Goal: Information Seeking & Learning: Learn about a topic

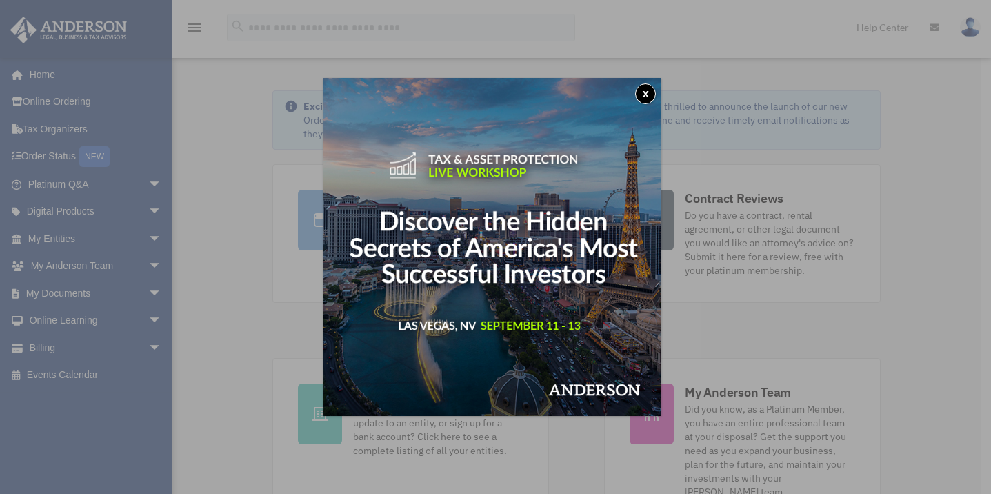
click at [233, 270] on div "x" at bounding box center [495, 247] width 991 height 494
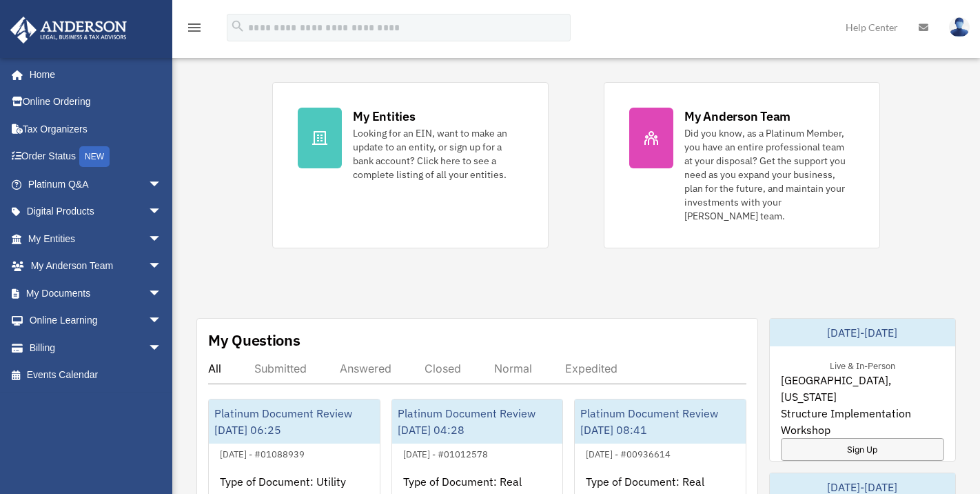
scroll to position [414, 0]
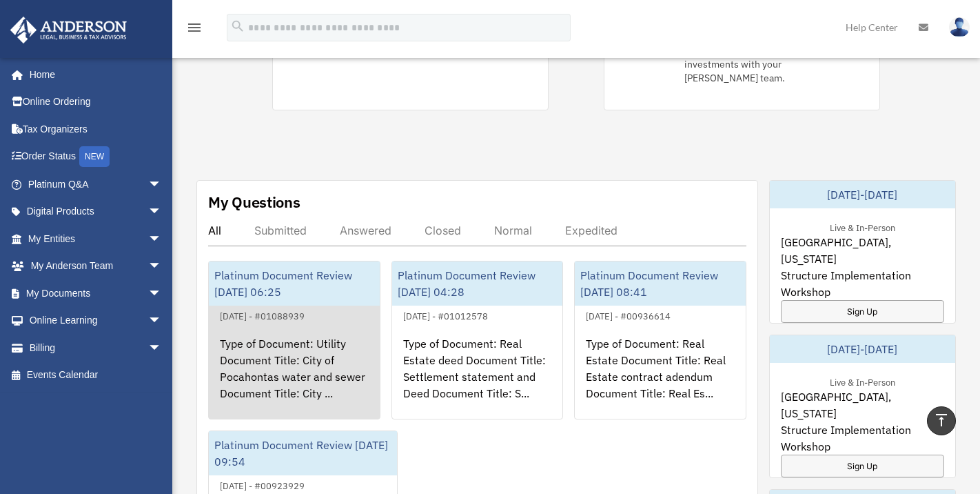
click at [257, 347] on div "Type of Document: Utility Document Title: City of Pocahontas water and sewer Do…" at bounding box center [294, 378] width 171 height 108
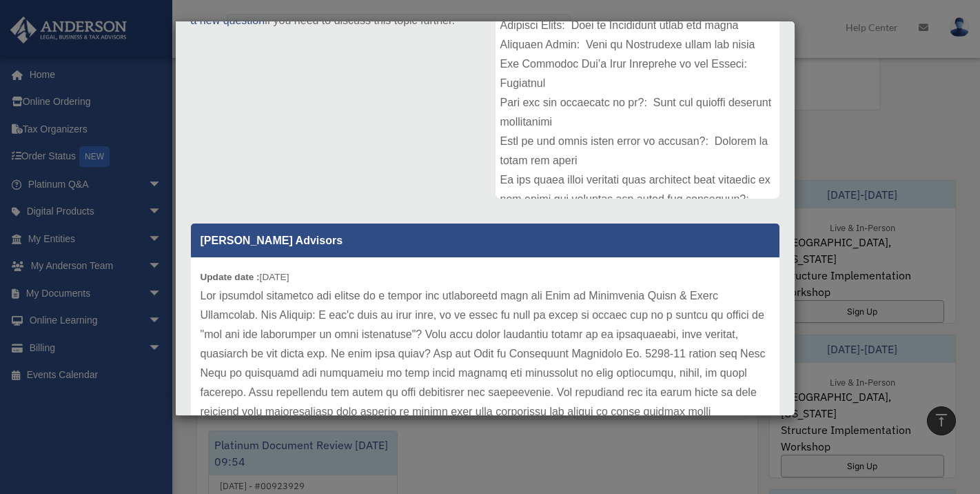
scroll to position [207, 0]
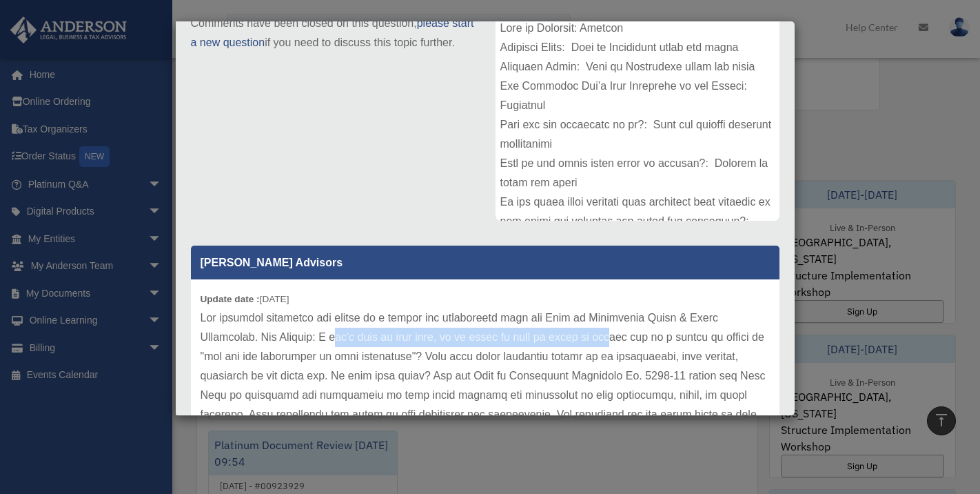
drag, startPoint x: 347, startPoint y: 336, endPoint x: 618, endPoint y: 336, distance: 270.9
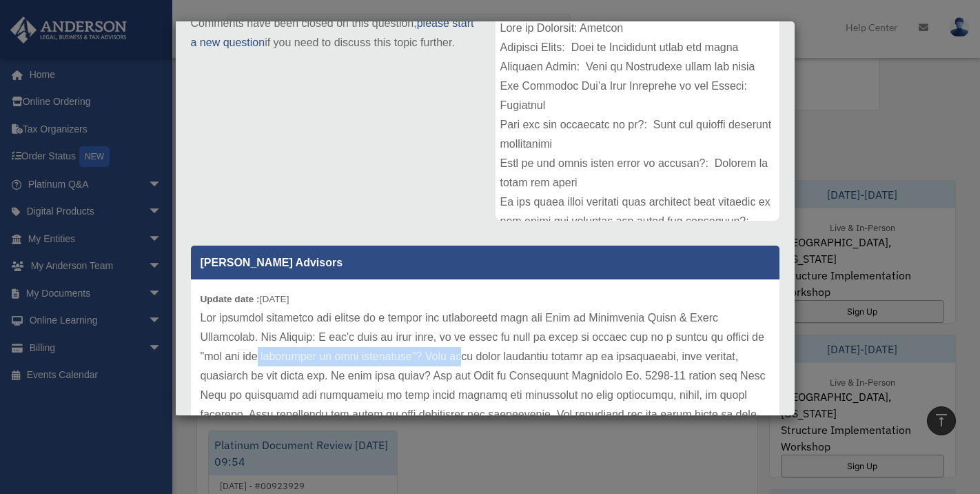
drag, startPoint x: 270, startPoint y: 353, endPoint x: 452, endPoint y: 347, distance: 182.1
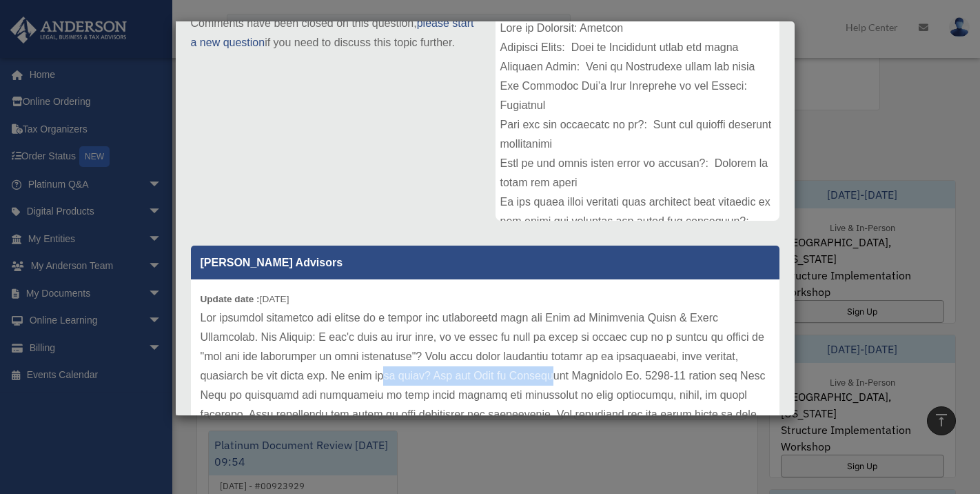
drag, startPoint x: 372, startPoint y: 373, endPoint x: 542, endPoint y: 376, distance: 170.3
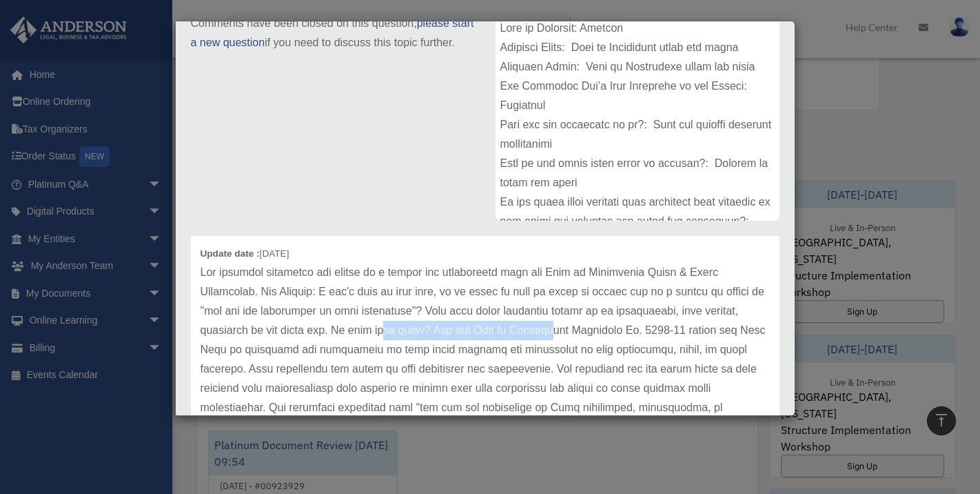
scroll to position [69, 0]
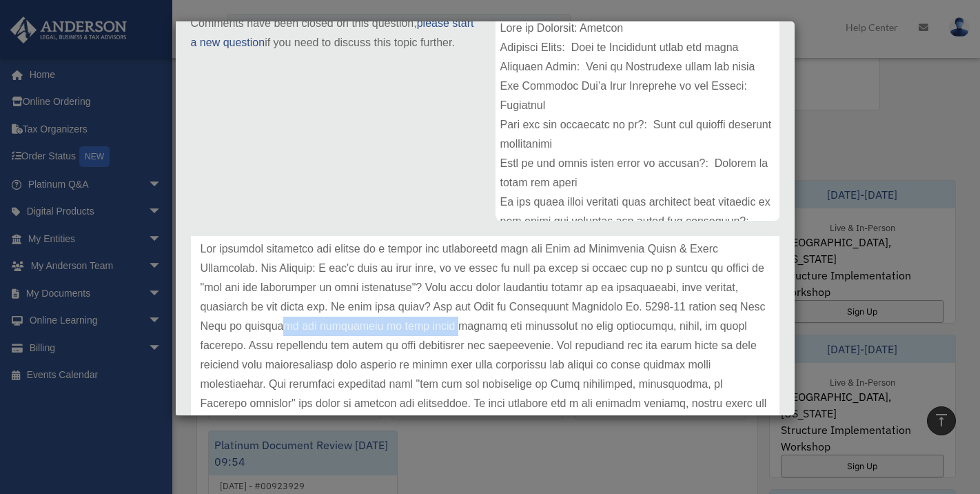
drag, startPoint x: 298, startPoint y: 326, endPoint x: 452, endPoint y: 330, distance: 154.5
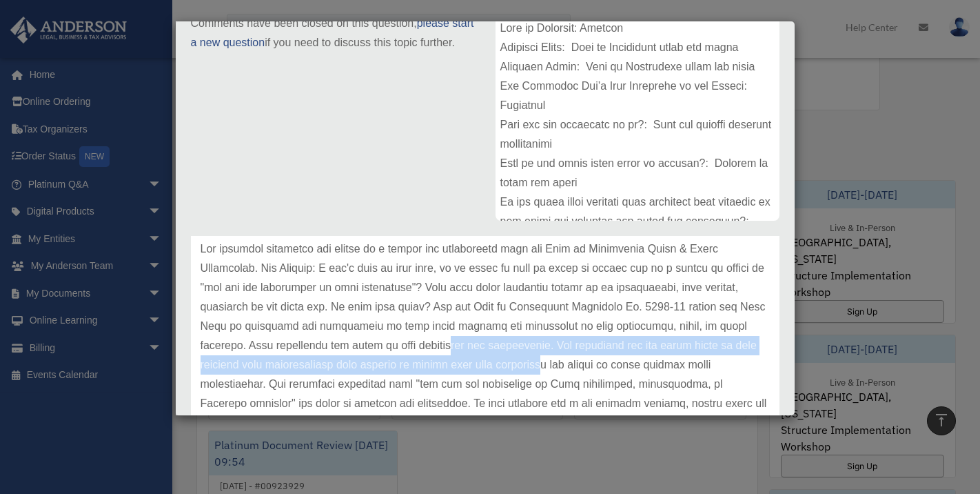
drag, startPoint x: 454, startPoint y: 343, endPoint x: 564, endPoint y: 367, distance: 112.1
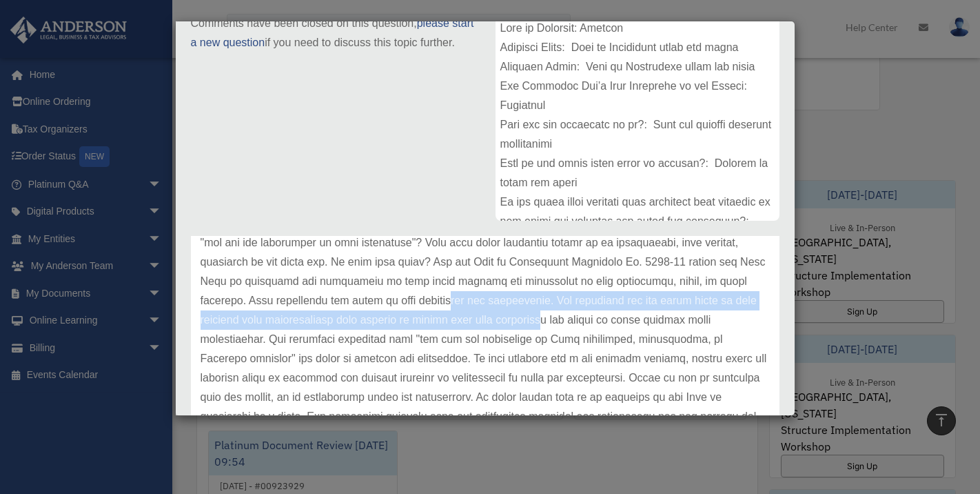
scroll to position [138, 0]
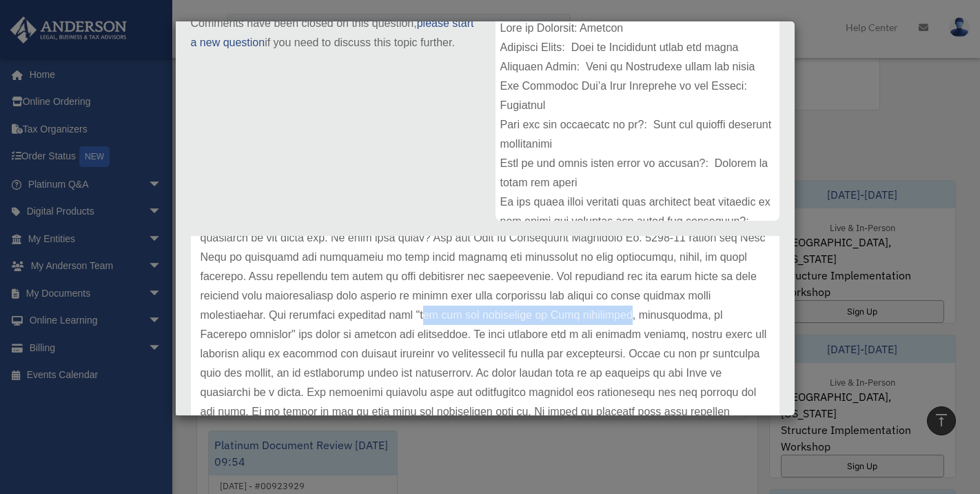
drag, startPoint x: 423, startPoint y: 316, endPoint x: 607, endPoint y: 315, distance: 184.1
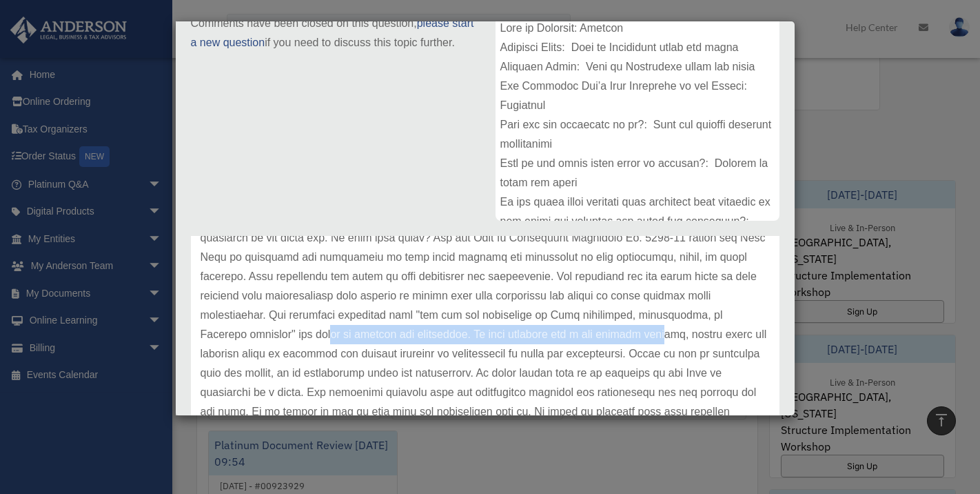
drag, startPoint x: 287, startPoint y: 334, endPoint x: 623, endPoint y: 332, distance: 335.7
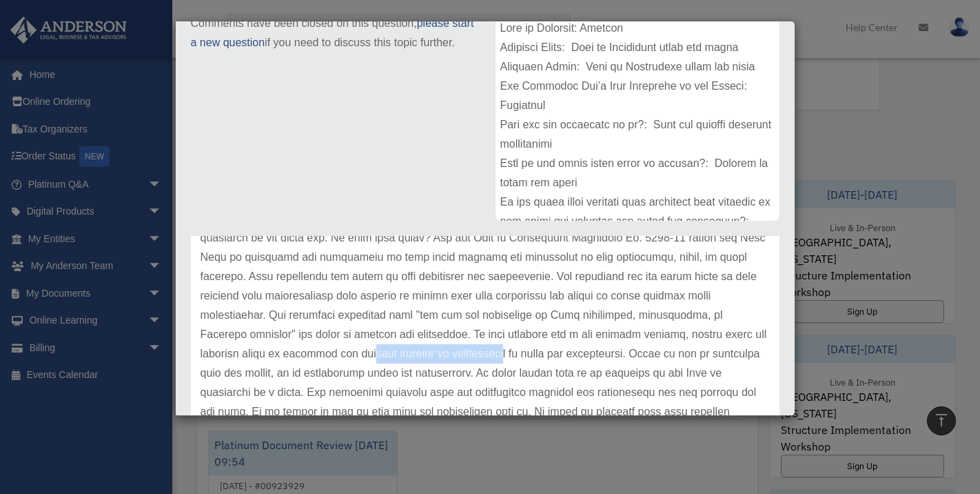
drag, startPoint x: 375, startPoint y: 352, endPoint x: 515, endPoint y: 353, distance: 140.0
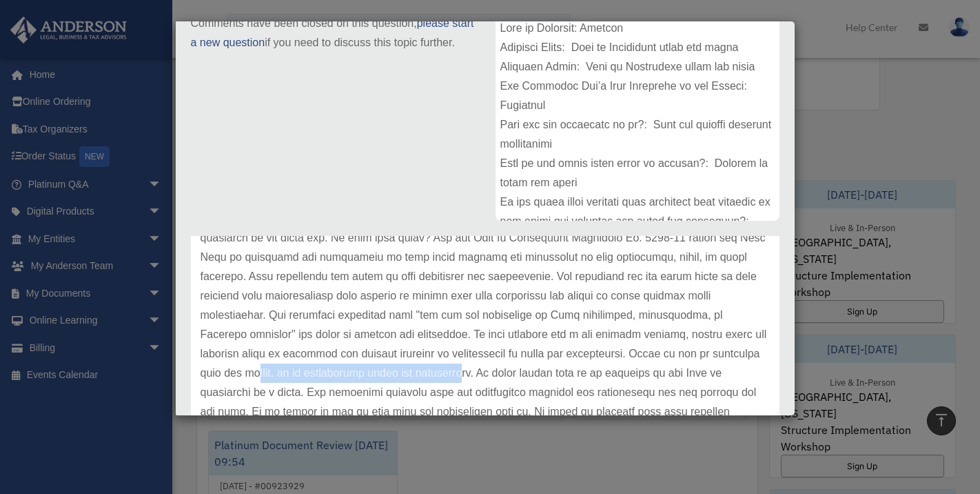
drag, startPoint x: 307, startPoint y: 374, endPoint x: 507, endPoint y: 372, distance: 199.9
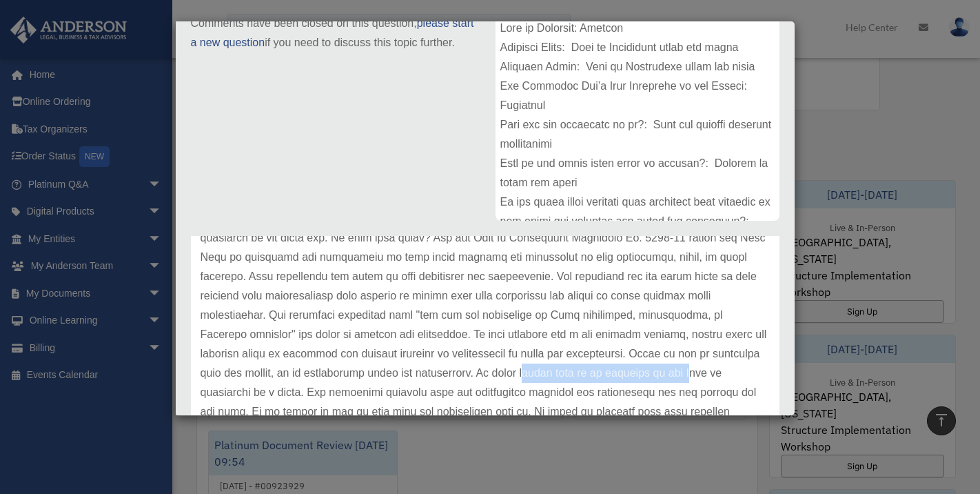
drag, startPoint x: 568, startPoint y: 373, endPoint x: 735, endPoint y: 370, distance: 166.9
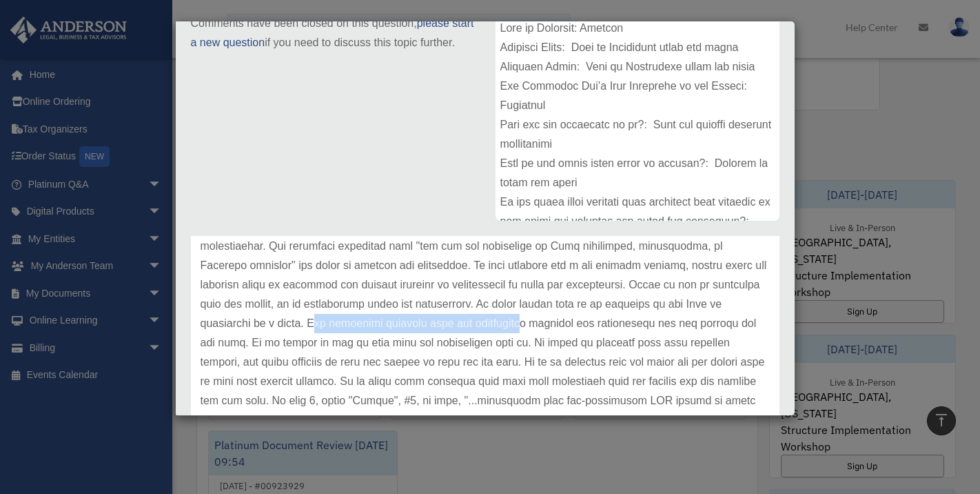
drag, startPoint x: 332, startPoint y: 325, endPoint x: 545, endPoint y: 329, distance: 213.1
click at [545, 329] on p at bounding box center [485, 439] width 569 height 676
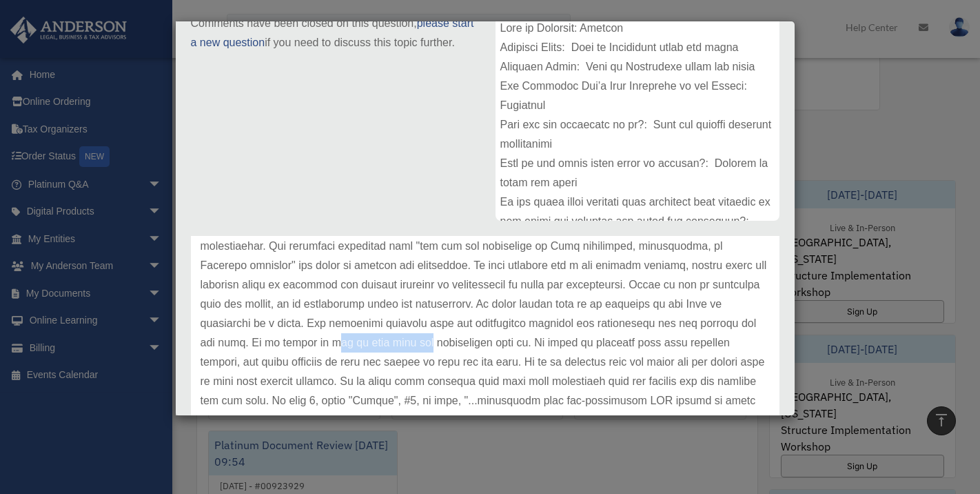
drag, startPoint x: 332, startPoint y: 343, endPoint x: 429, endPoint y: 343, distance: 96.5
click at [429, 343] on p at bounding box center [485, 439] width 569 height 676
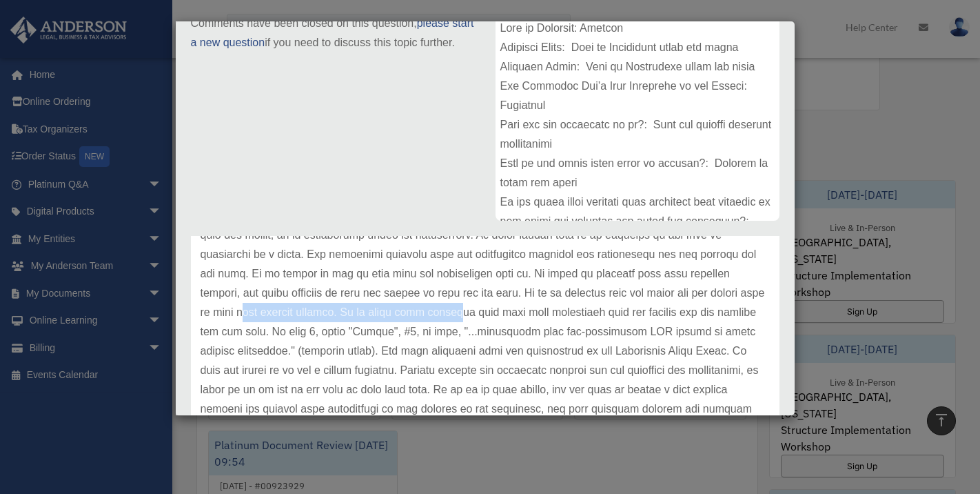
drag, startPoint x: 270, startPoint y: 311, endPoint x: 476, endPoint y: 317, distance: 206.2
click at [476, 317] on p at bounding box center [485, 370] width 569 height 676
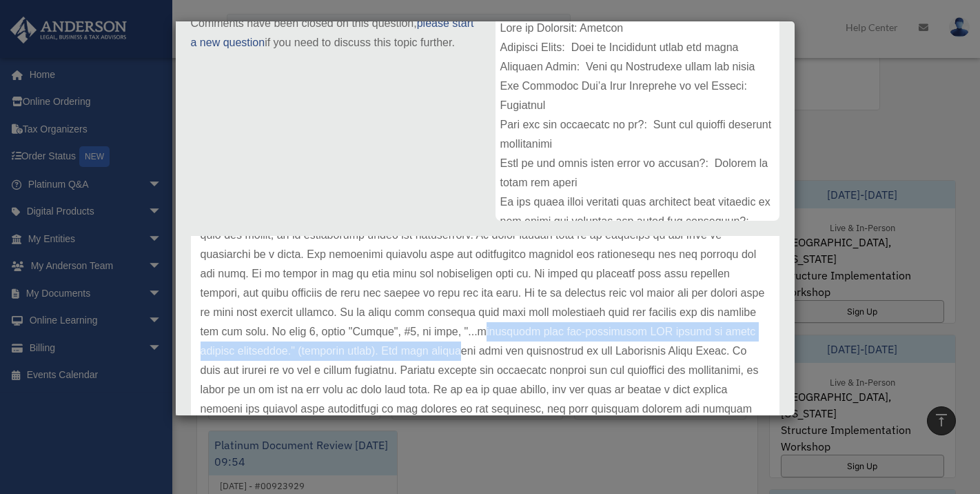
drag, startPoint x: 505, startPoint y: 333, endPoint x: 505, endPoint y: 343, distance: 9.7
click at [505, 343] on p at bounding box center [485, 370] width 569 height 676
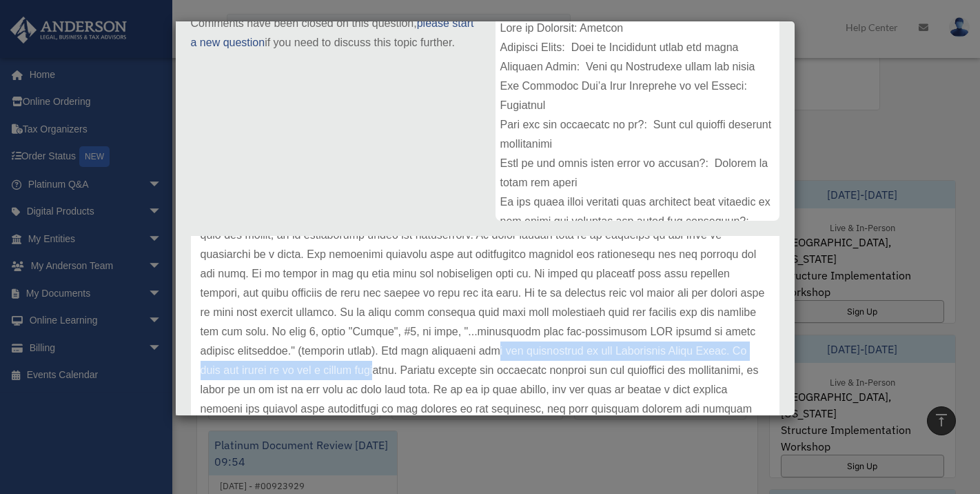
drag, startPoint x: 536, startPoint y: 354, endPoint x: 436, endPoint y: 375, distance: 101.5
click at [436, 375] on p at bounding box center [485, 370] width 569 height 676
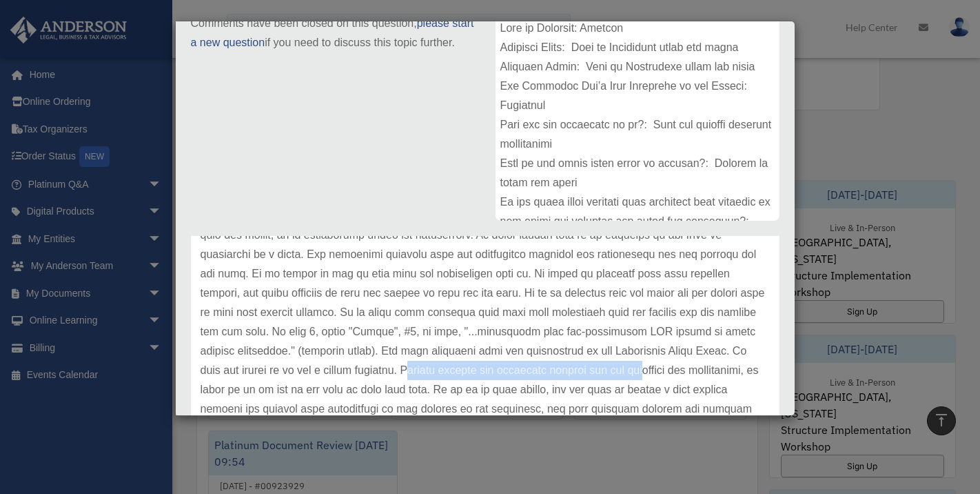
drag, startPoint x: 474, startPoint y: 369, endPoint x: 709, endPoint y: 371, distance: 234.4
click at [709, 371] on p at bounding box center [485, 370] width 569 height 676
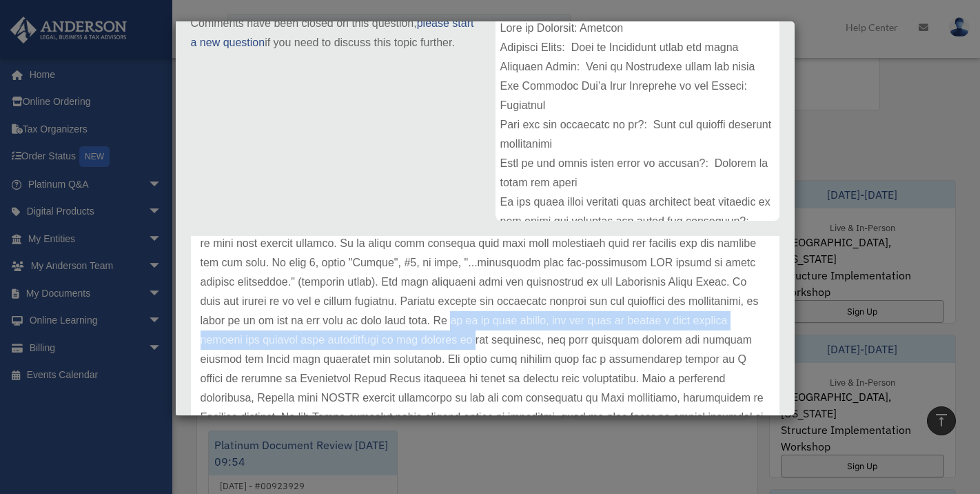
drag, startPoint x: 529, startPoint y: 320, endPoint x: 530, endPoint y: 332, distance: 12.4
click at [530, 332] on p at bounding box center [485, 301] width 569 height 676
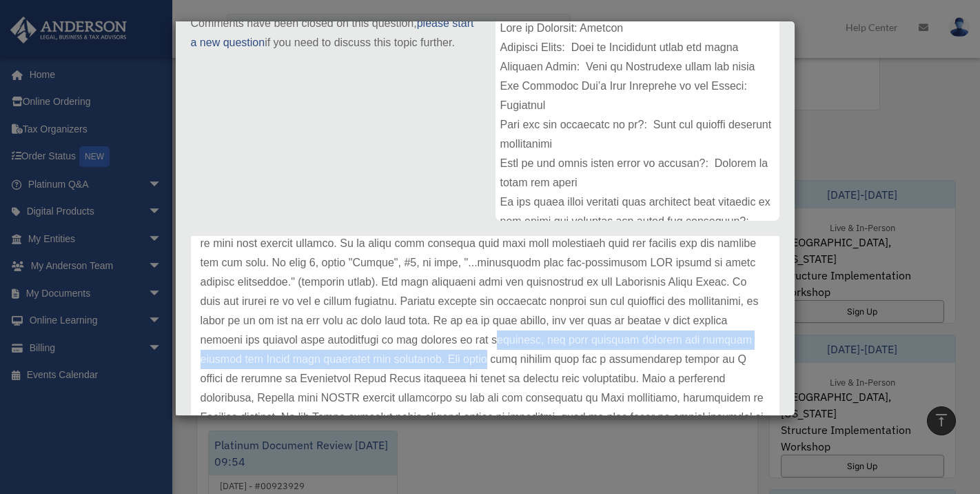
drag, startPoint x: 554, startPoint y: 338, endPoint x: 555, endPoint y: 354, distance: 15.9
click at [555, 354] on p at bounding box center [485, 301] width 569 height 676
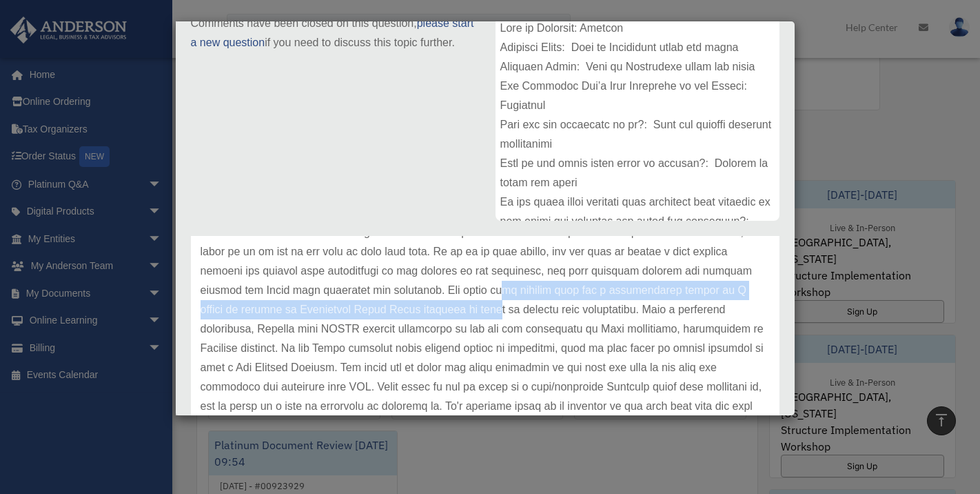
drag, startPoint x: 568, startPoint y: 289, endPoint x: 561, endPoint y: 301, distance: 13.6
click at [561, 301] on p at bounding box center [485, 233] width 569 height 676
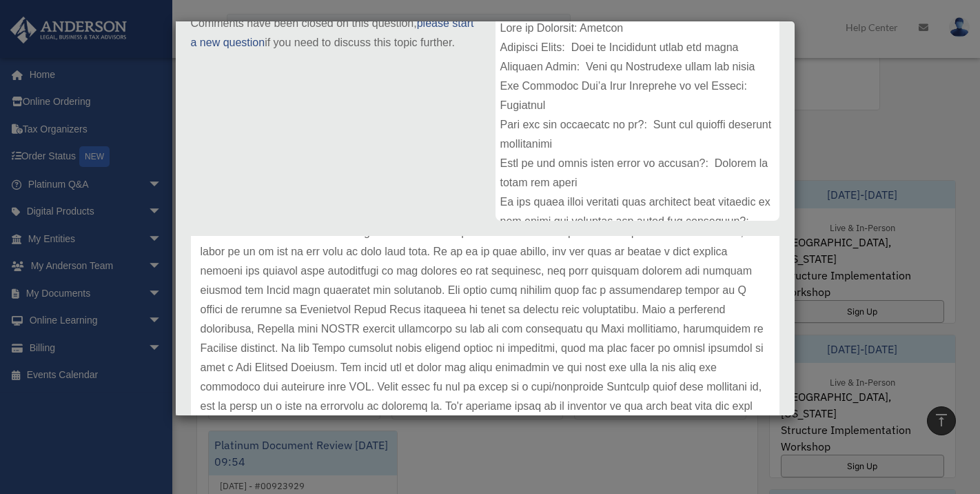
click at [576, 309] on p at bounding box center [485, 233] width 569 height 676
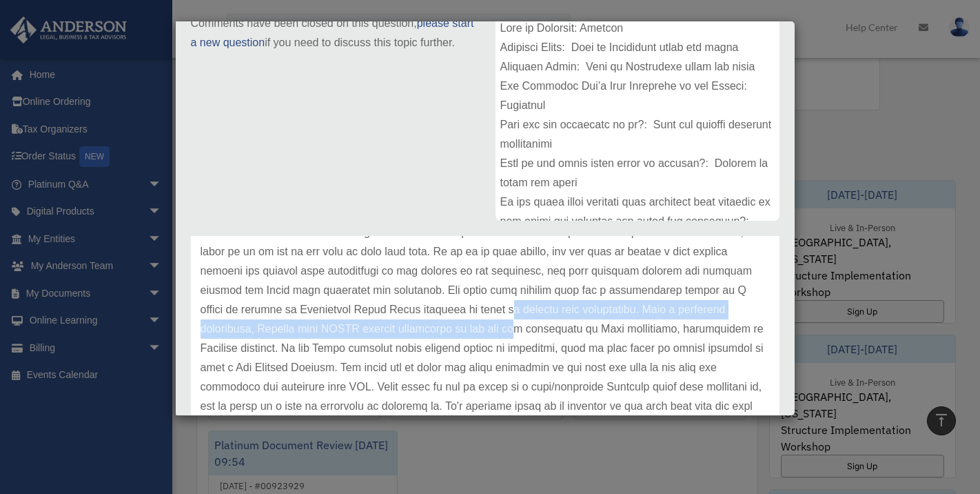
drag, startPoint x: 576, startPoint y: 310, endPoint x: 573, endPoint y: 322, distance: 12.0
click at [573, 322] on p at bounding box center [485, 233] width 569 height 676
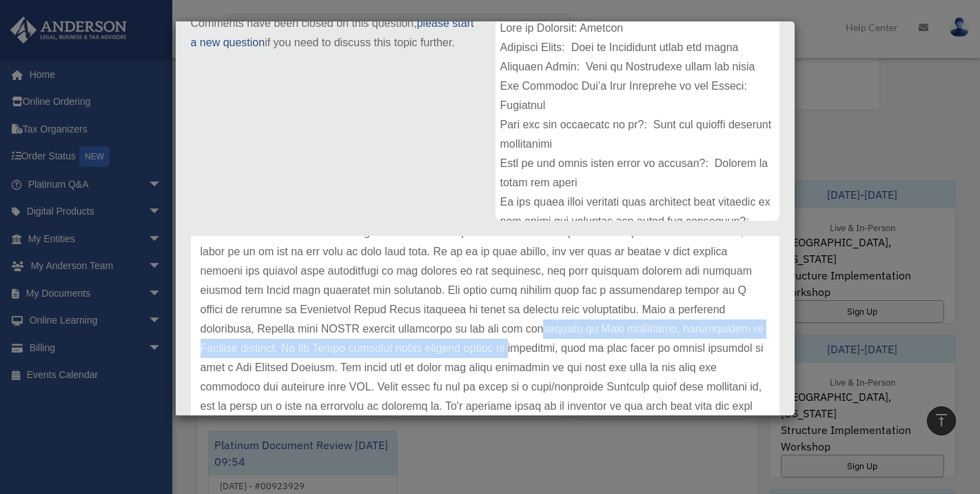
drag, startPoint x: 591, startPoint y: 330, endPoint x: 589, endPoint y: 341, distance: 11.8
click at [589, 341] on p at bounding box center [485, 233] width 569 height 676
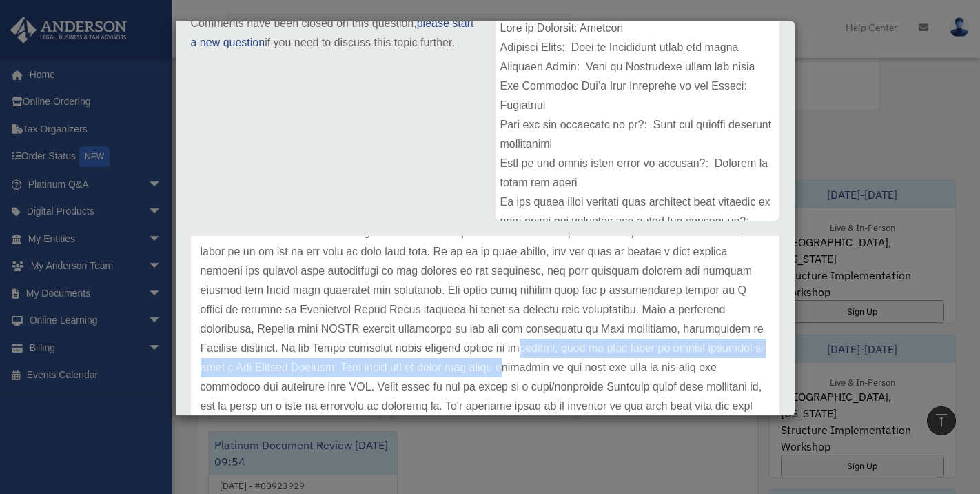
drag, startPoint x: 598, startPoint y: 350, endPoint x: 597, endPoint y: 364, distance: 13.8
click at [597, 364] on p at bounding box center [485, 233] width 569 height 676
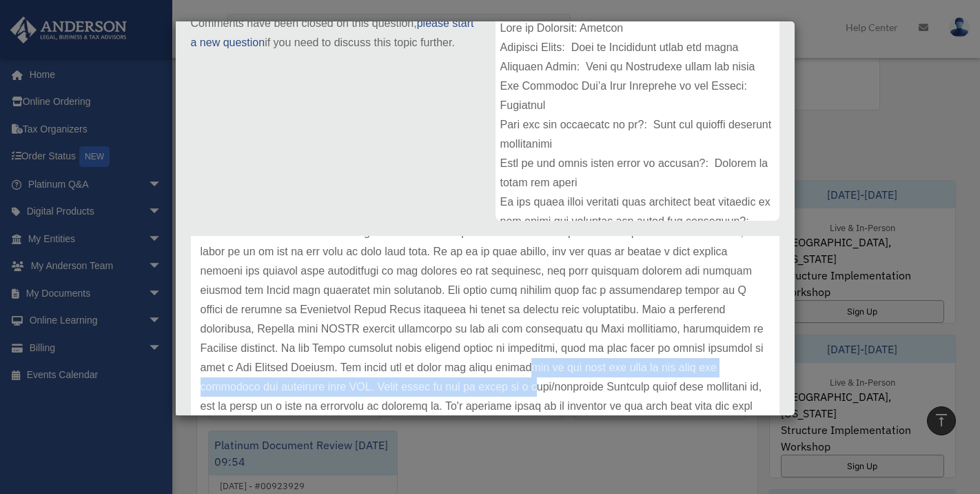
drag, startPoint x: 625, startPoint y: 370, endPoint x: 624, endPoint y: 383, distance: 12.5
click at [624, 383] on p at bounding box center [485, 233] width 569 height 676
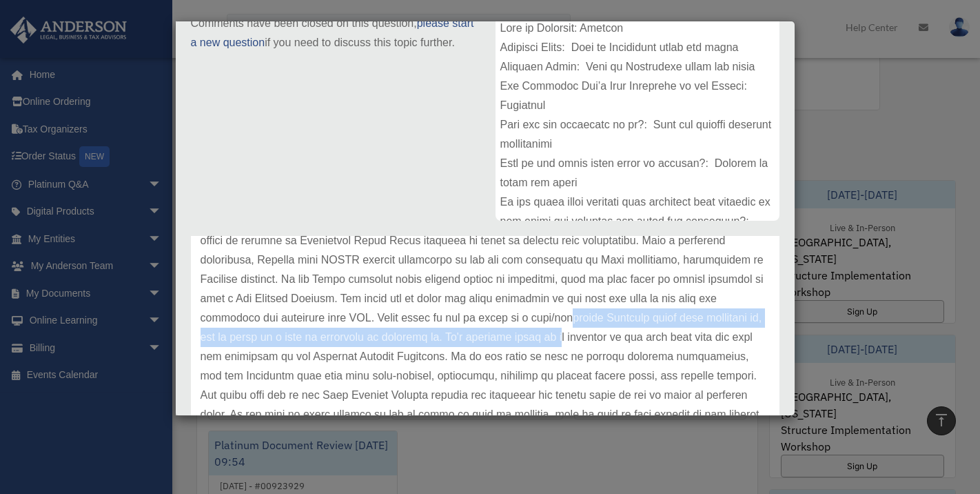
drag, startPoint x: 658, startPoint y: 317, endPoint x: 654, endPoint y: 332, distance: 14.9
click at [654, 332] on p at bounding box center [485, 164] width 569 height 676
click at [579, 339] on p at bounding box center [485, 164] width 569 height 676
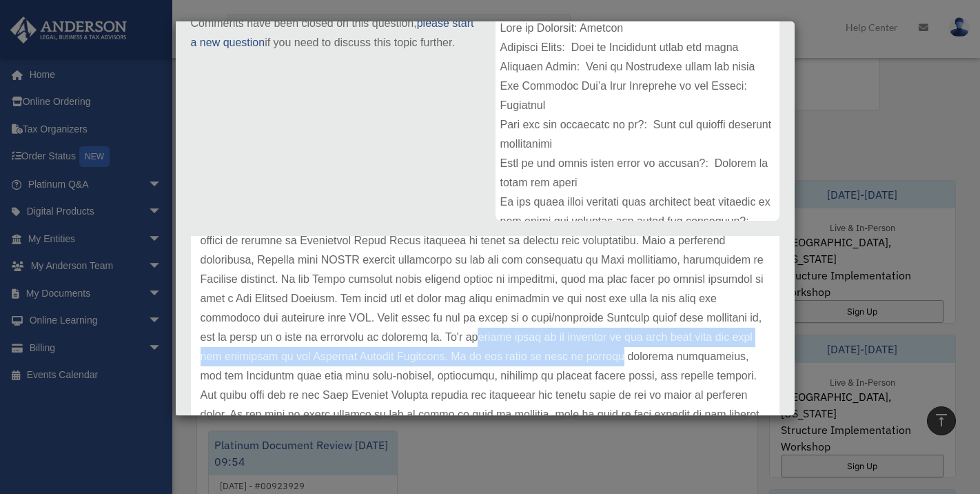
drag, startPoint x: 579, startPoint y: 338, endPoint x: 716, endPoint y: 357, distance: 137.8
click at [716, 357] on p at bounding box center [485, 164] width 569 height 676
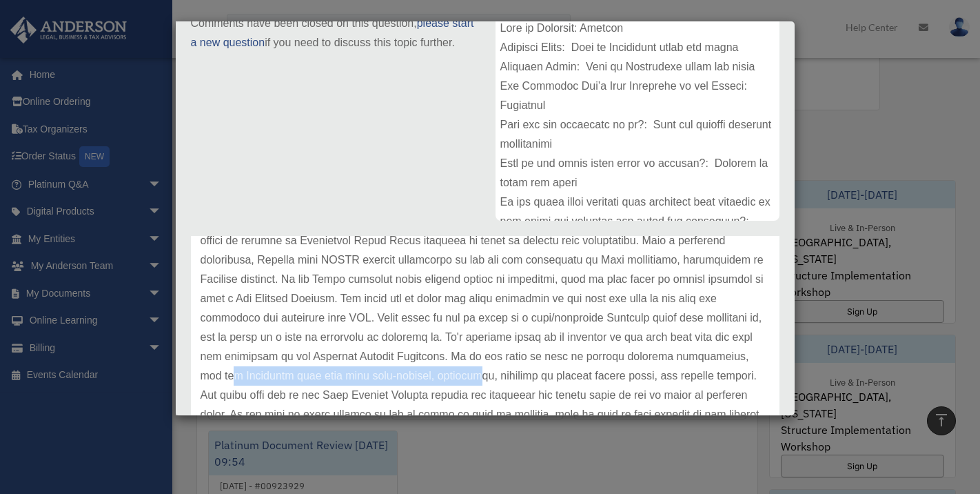
drag, startPoint x: 334, startPoint y: 376, endPoint x: 573, endPoint y: 376, distance: 239.2
click at [573, 376] on p at bounding box center [485, 164] width 569 height 676
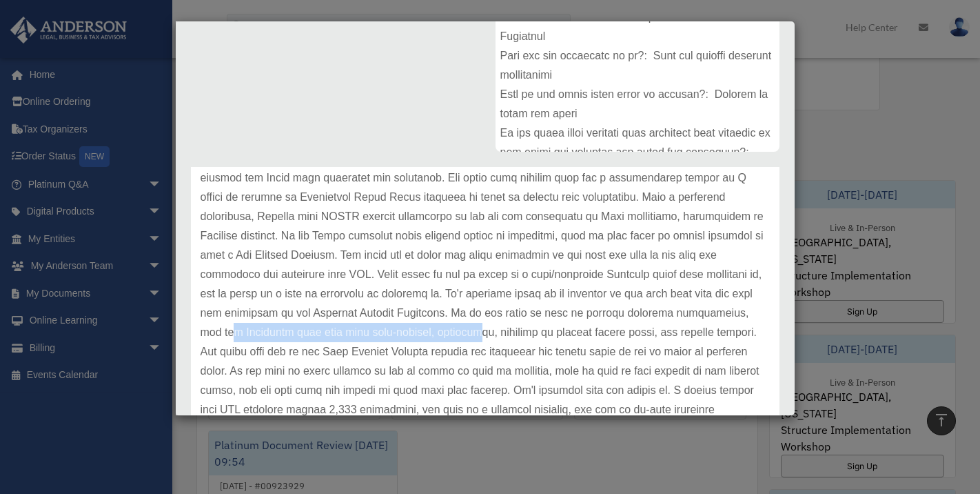
scroll to position [432, 0]
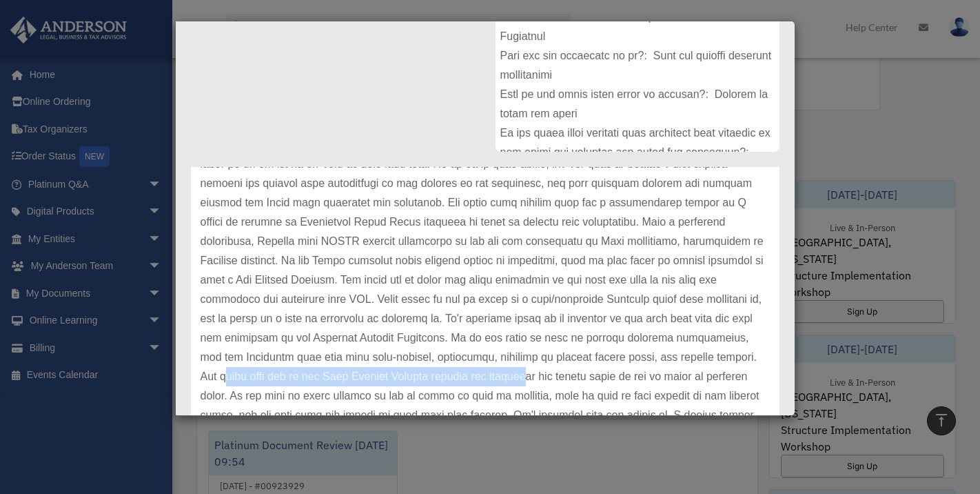
drag, startPoint x: 338, startPoint y: 378, endPoint x: 634, endPoint y: 383, distance: 295.8
click at [634, 383] on p at bounding box center [485, 145] width 569 height 676
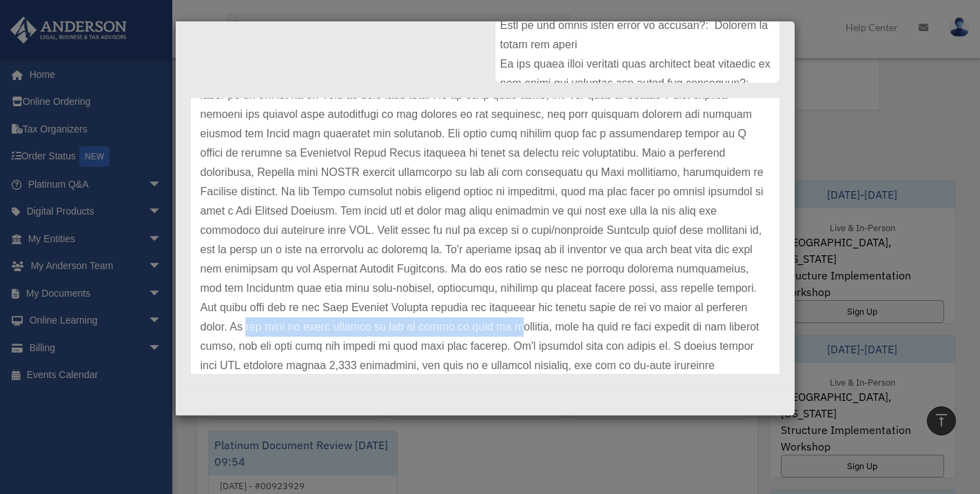
drag, startPoint x: 354, startPoint y: 327, endPoint x: 596, endPoint y: 327, distance: 241.3
click at [596, 327] on p at bounding box center [485, 76] width 569 height 676
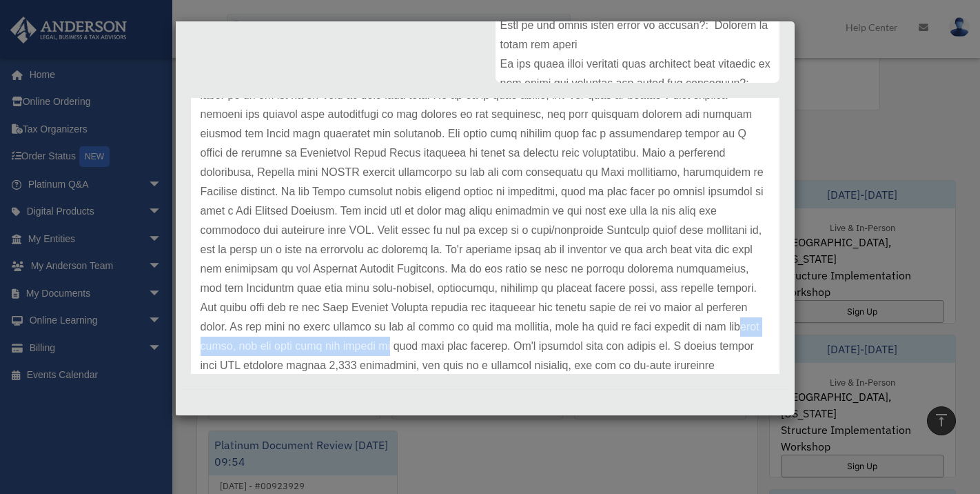
drag, startPoint x: 292, startPoint y: 345, endPoint x: 496, endPoint y: 336, distance: 203.6
click at [496, 336] on p at bounding box center [485, 76] width 569 height 676
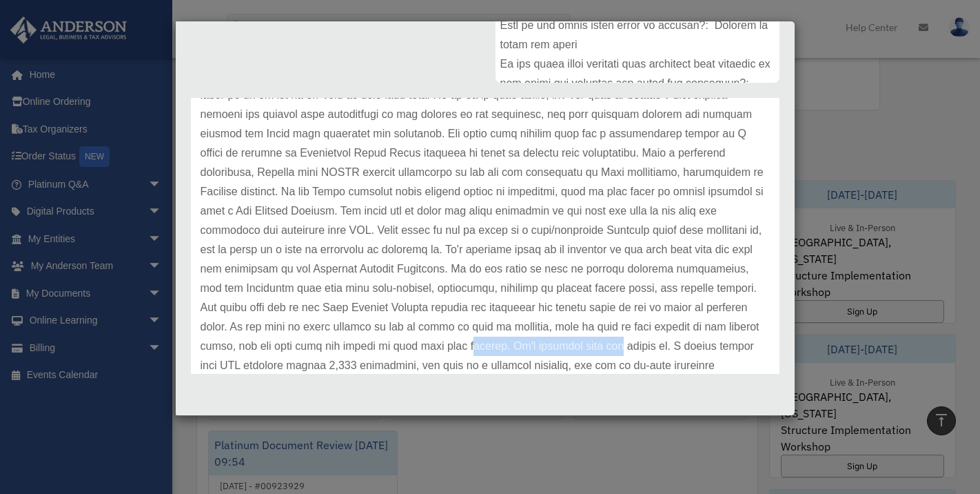
drag, startPoint x: 574, startPoint y: 343, endPoint x: 729, endPoint y: 348, distance: 155.2
click at [729, 348] on p at bounding box center [485, 76] width 569 height 676
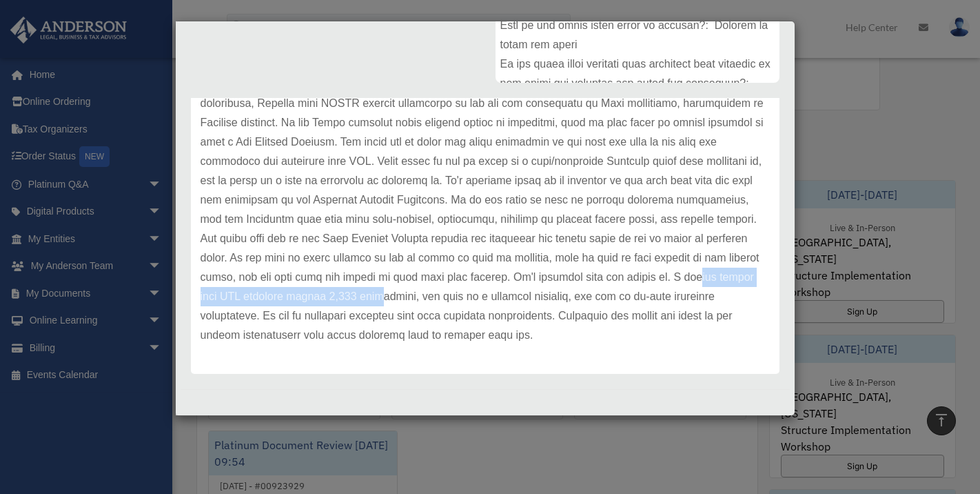
drag, startPoint x: 272, startPoint y: 300, endPoint x: 523, endPoint y: 301, distance: 250.9
click at [523, 301] on p at bounding box center [485, 7] width 569 height 676
click at [636, 319] on p at bounding box center [485, 7] width 569 height 676
drag, startPoint x: 636, startPoint y: 319, endPoint x: 301, endPoint y: 337, distance: 336.2
click at [300, 337] on p at bounding box center [485, 7] width 569 height 676
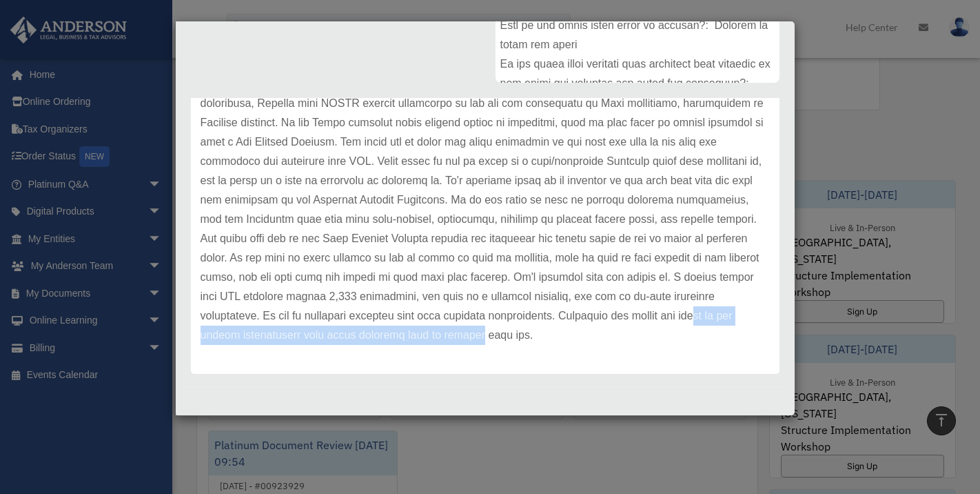
drag, startPoint x: 295, startPoint y: 334, endPoint x: 607, endPoint y: 338, distance: 312.3
click at [607, 338] on p at bounding box center [485, 7] width 569 height 676
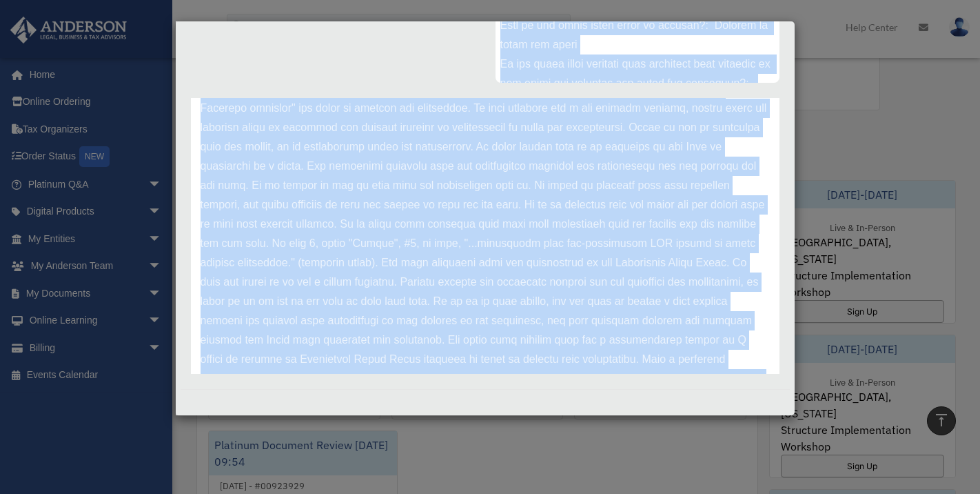
scroll to position [0, 0]
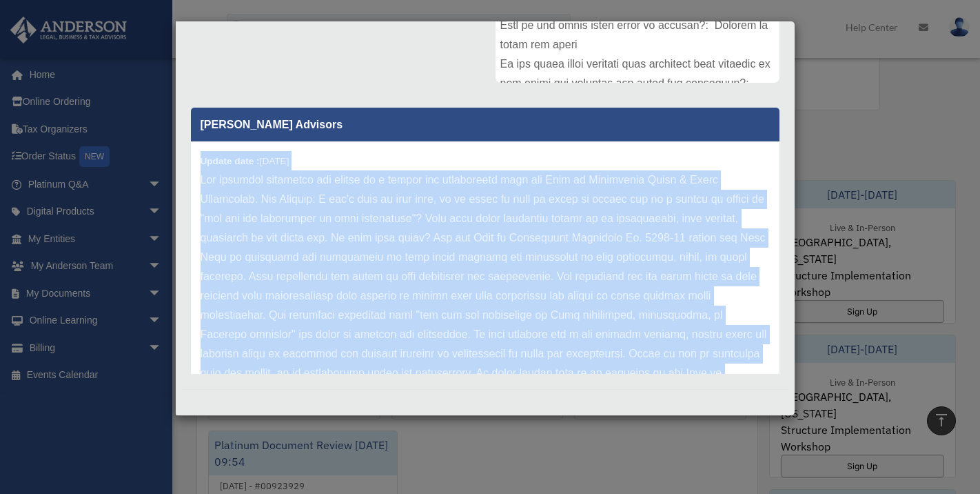
drag, startPoint x: 674, startPoint y: 337, endPoint x: 199, endPoint y: 162, distance: 505.6
